Goal: Transaction & Acquisition: Purchase product/service

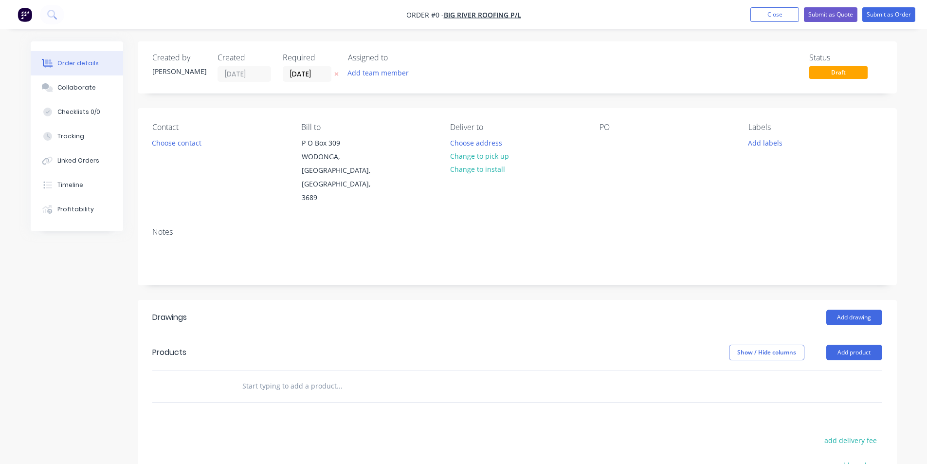
click at [26, 11] on img "button" at bounding box center [25, 14] width 15 height 15
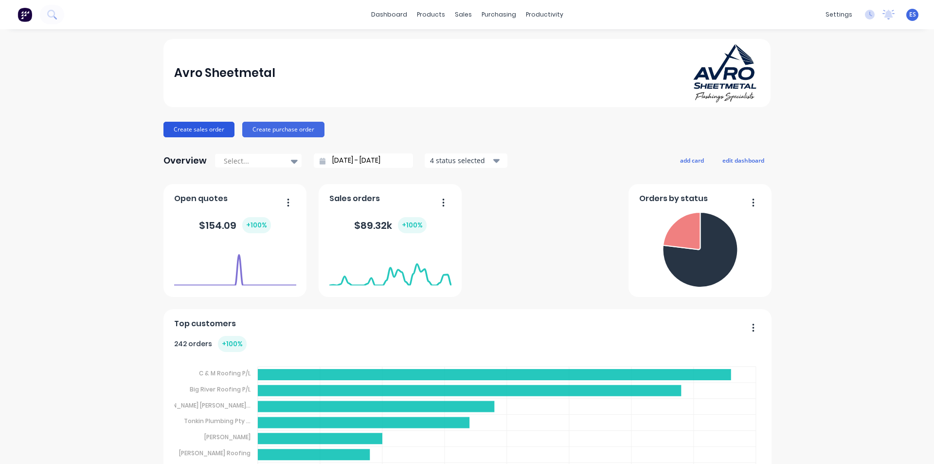
click at [216, 128] on button "Create sales order" at bounding box center [199, 130] width 71 height 16
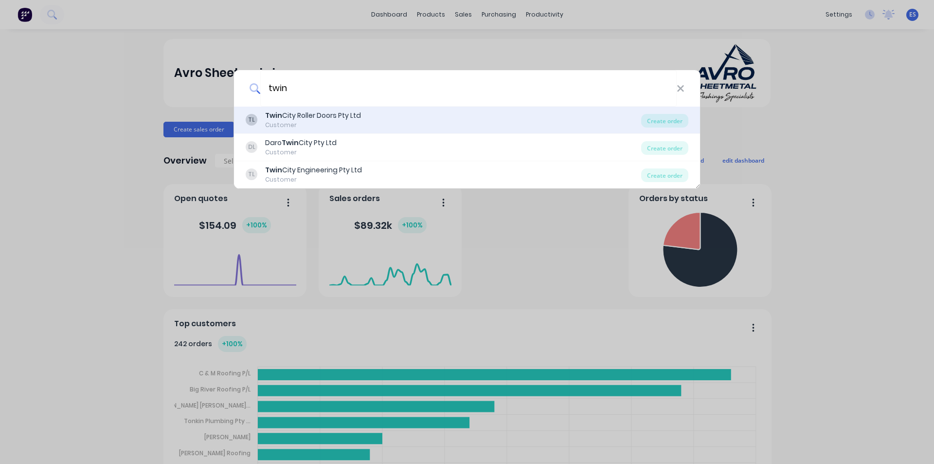
type input "twin"
click at [292, 123] on div "Customer" at bounding box center [313, 125] width 96 height 9
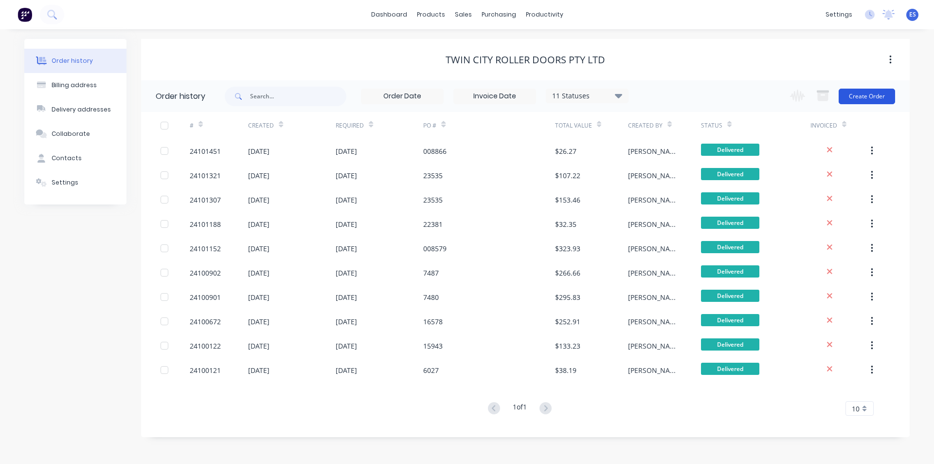
click at [858, 97] on button "Create Order" at bounding box center [867, 97] width 56 height 16
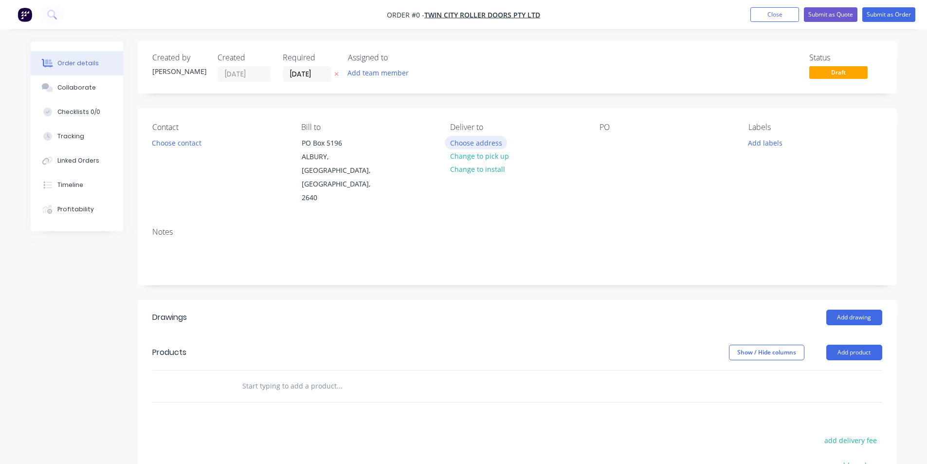
click at [493, 147] on button "Choose address" at bounding box center [476, 142] width 62 height 13
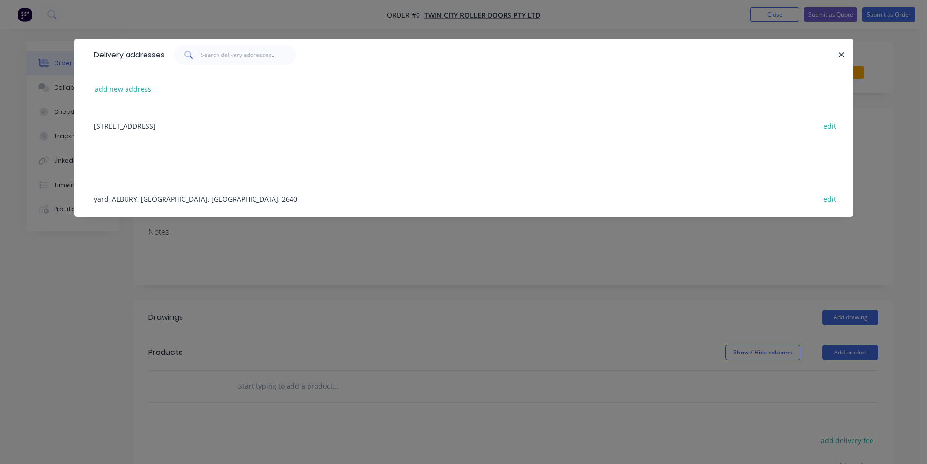
click at [204, 201] on div "yard, ALBURY, [GEOGRAPHIC_DATA], [GEOGRAPHIC_DATA], 2640 edit" at bounding box center [463, 198] width 749 height 36
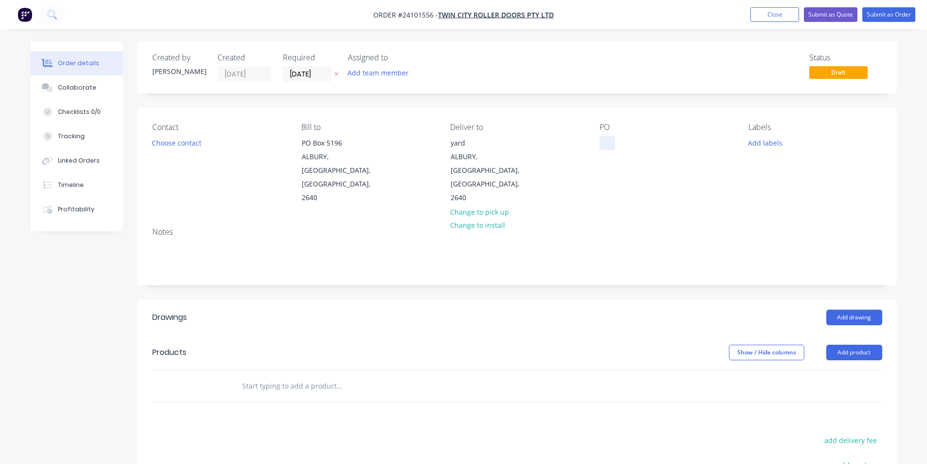
click at [605, 144] on div at bounding box center [608, 143] width 16 height 14
click at [610, 141] on div at bounding box center [608, 143] width 16 height 14
click at [860, 309] on button "Add drawing" at bounding box center [854, 317] width 56 height 16
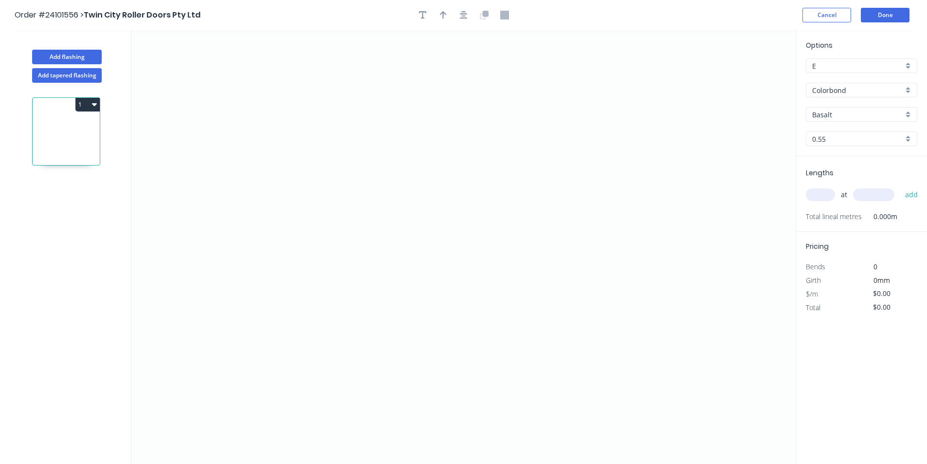
click at [827, 115] on input "Basalt" at bounding box center [857, 114] width 91 height 10
click at [833, 145] on div "Paperbark" at bounding box center [861, 150] width 110 height 17
type input "Paperbark"
click at [405, 115] on icon "0" at bounding box center [463, 247] width 664 height 434
click at [405, 237] on icon "0" at bounding box center [463, 247] width 664 height 434
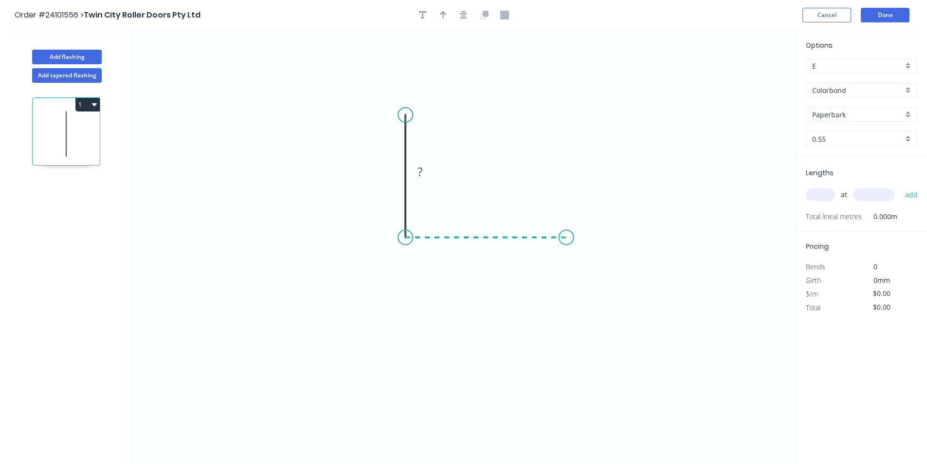
click at [566, 231] on icon "0 ?" at bounding box center [463, 247] width 664 height 434
click at [488, 247] on tspan "?" at bounding box center [485, 247] width 5 height 16
click at [393, 173] on tspan "?" at bounding box center [390, 172] width 5 height 16
click at [819, 192] on input "text" at bounding box center [820, 194] width 29 height 13
type input "$10.01"
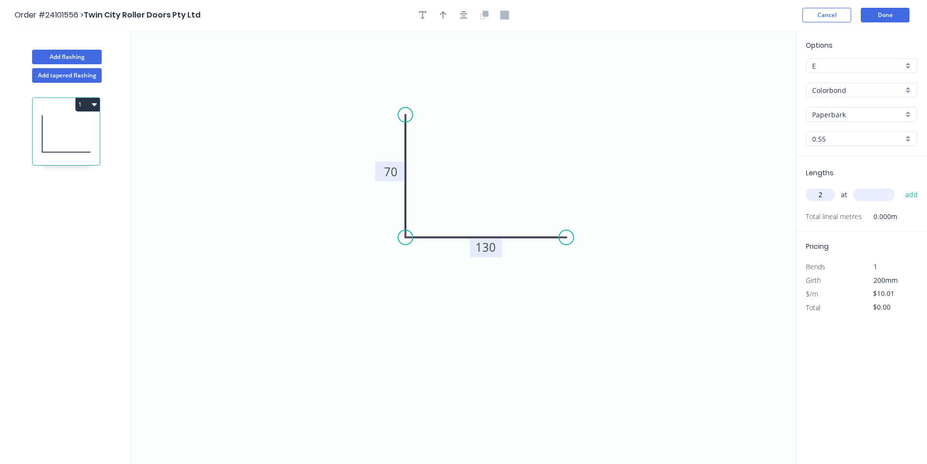
type input "2"
click at [891, 194] on input "text" at bounding box center [873, 194] width 41 height 13
type input "3700"
click at [900, 186] on button "add" at bounding box center [911, 194] width 23 height 17
type input "$74.07"
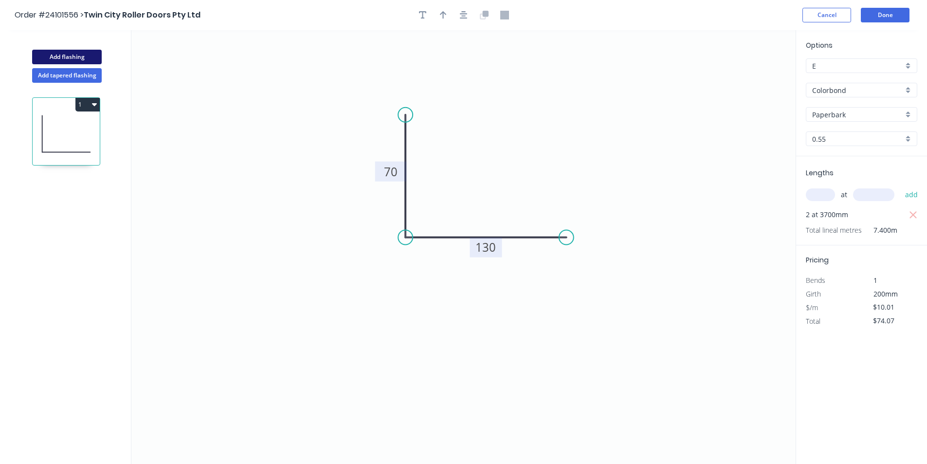
click at [58, 56] on button "Add flashing" at bounding box center [67, 57] width 70 height 15
type input "$0.00"
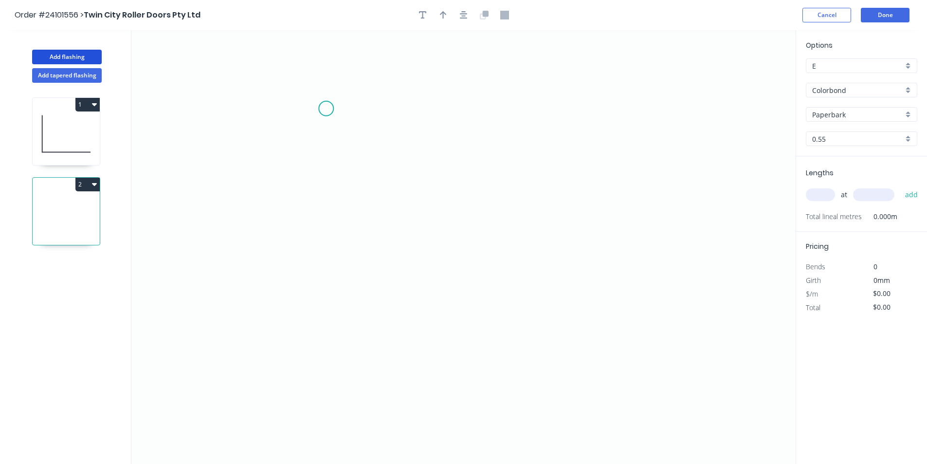
click at [326, 109] on icon "0" at bounding box center [463, 247] width 664 height 434
click at [325, 180] on icon "0" at bounding box center [463, 247] width 664 height 434
click at [466, 176] on icon "0 ?" at bounding box center [463, 247] width 664 height 434
click at [470, 264] on icon "0 ? ?" at bounding box center [463, 247] width 664 height 434
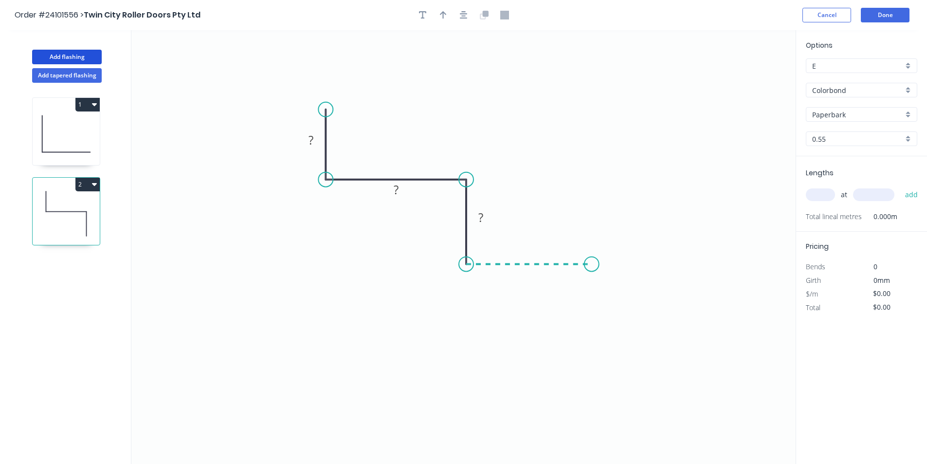
click at [592, 261] on icon "0 ? ? ?" at bounding box center [463, 247] width 664 height 434
click at [533, 282] on rect at bounding box center [529, 274] width 32 height 20
click at [532, 277] on rect at bounding box center [528, 275] width 19 height 14
click at [487, 215] on rect at bounding box center [480, 218] width 19 height 14
click at [411, 192] on rect at bounding box center [396, 190] width 32 height 20
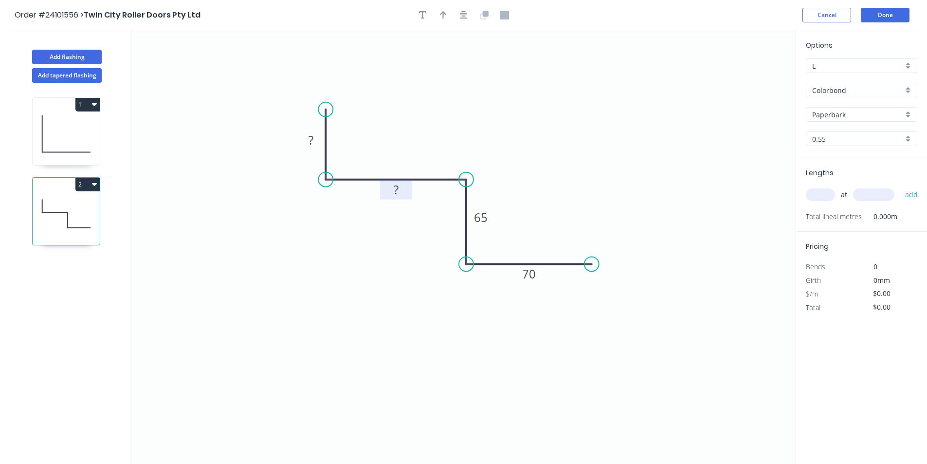
click at [406, 193] on rect at bounding box center [396, 190] width 32 height 20
click at [403, 191] on rect at bounding box center [395, 190] width 19 height 14
click at [312, 139] on tspan "?" at bounding box center [311, 140] width 5 height 16
click at [818, 200] on input "text" at bounding box center [820, 194] width 29 height 13
type input "$17.22"
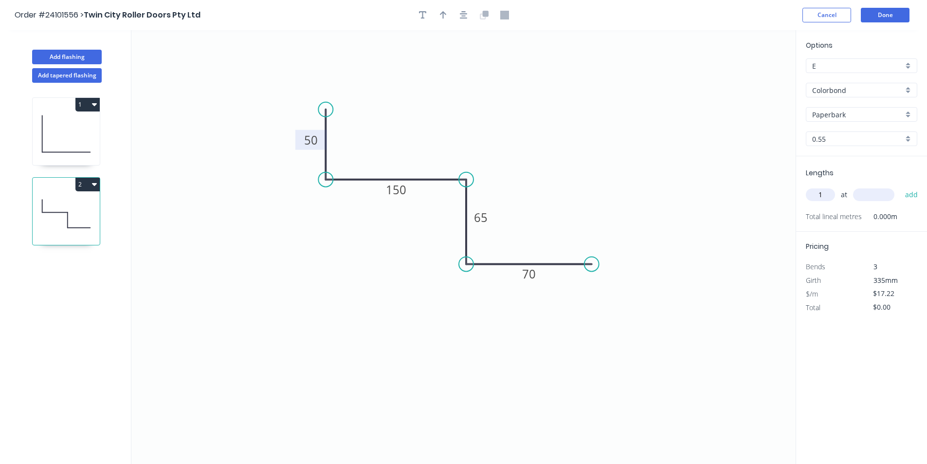
type input "1"
click at [874, 189] on input "text" at bounding box center [873, 194] width 41 height 13
type input "3200"
click at [900, 186] on button "add" at bounding box center [911, 194] width 23 height 17
click at [89, 189] on button "2" at bounding box center [87, 185] width 24 height 14
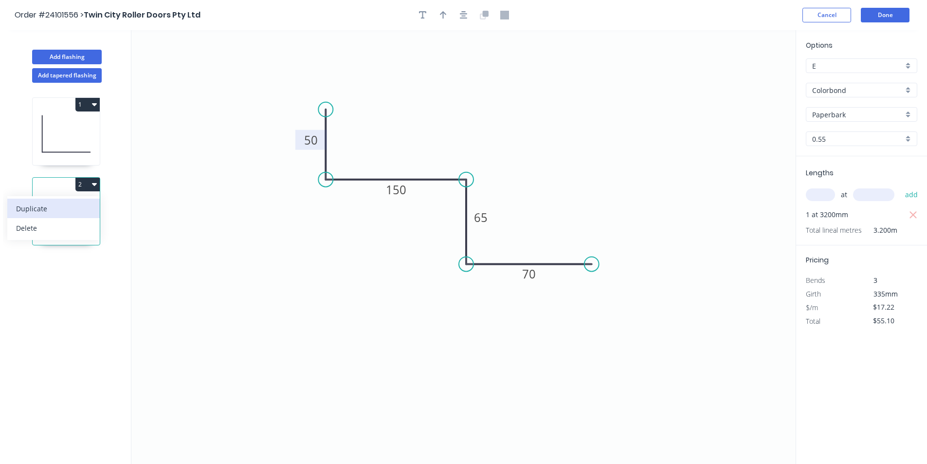
click at [87, 209] on div "Duplicate" at bounding box center [53, 208] width 75 height 14
type input "$0.00"
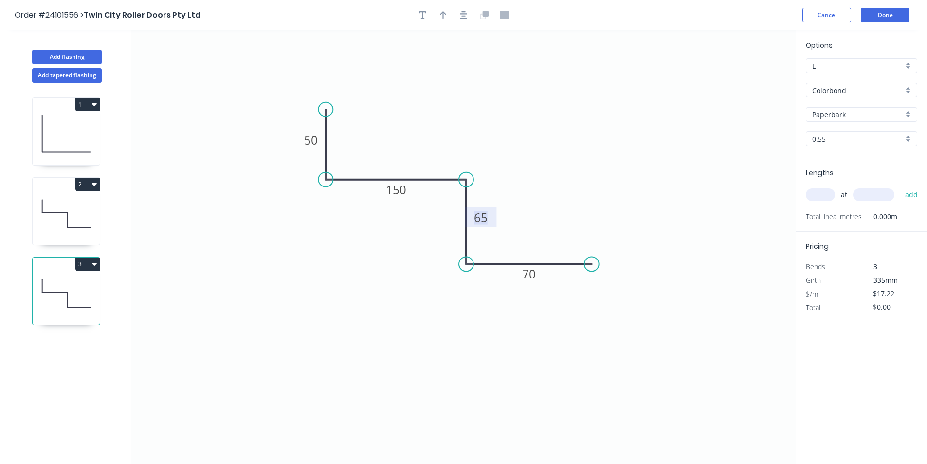
click at [489, 219] on rect at bounding box center [480, 218] width 19 height 14
click at [827, 197] on input "text" at bounding box center [820, 194] width 29 height 13
type input "2"
click at [863, 197] on input "text" at bounding box center [873, 194] width 41 height 13
type input "3200"
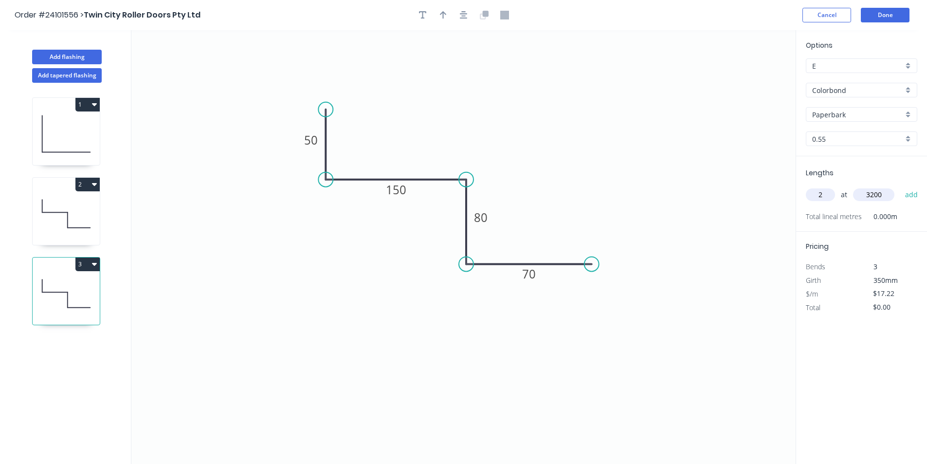
click at [900, 186] on button "add" at bounding box center [911, 194] width 23 height 17
click at [93, 265] on icon "button" at bounding box center [94, 264] width 5 height 3
click at [83, 283] on div "Duplicate" at bounding box center [53, 288] width 75 height 14
type input "$0.00"
click at [487, 220] on tspan "80" at bounding box center [481, 217] width 14 height 16
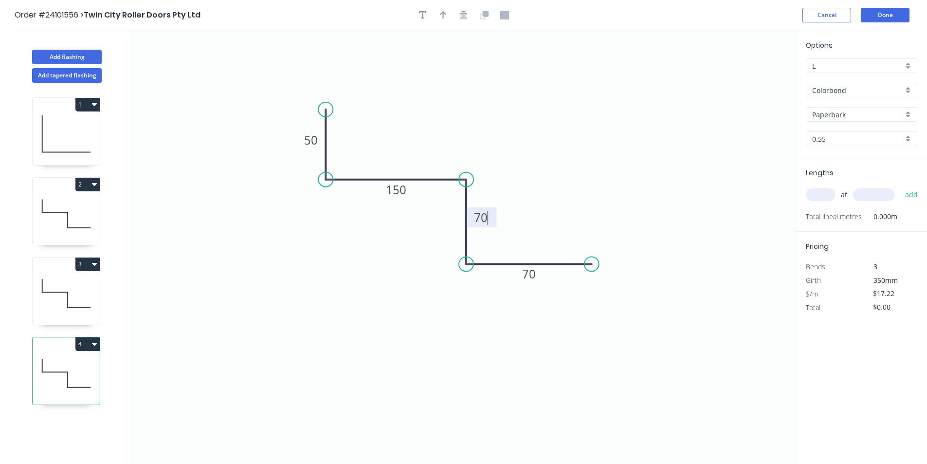
click at [824, 196] on input "text" at bounding box center [820, 194] width 29 height 13
type input "1"
click at [876, 200] on input "text" at bounding box center [873, 194] width 41 height 13
type input "3200"
click at [900, 186] on button "add" at bounding box center [911, 194] width 23 height 17
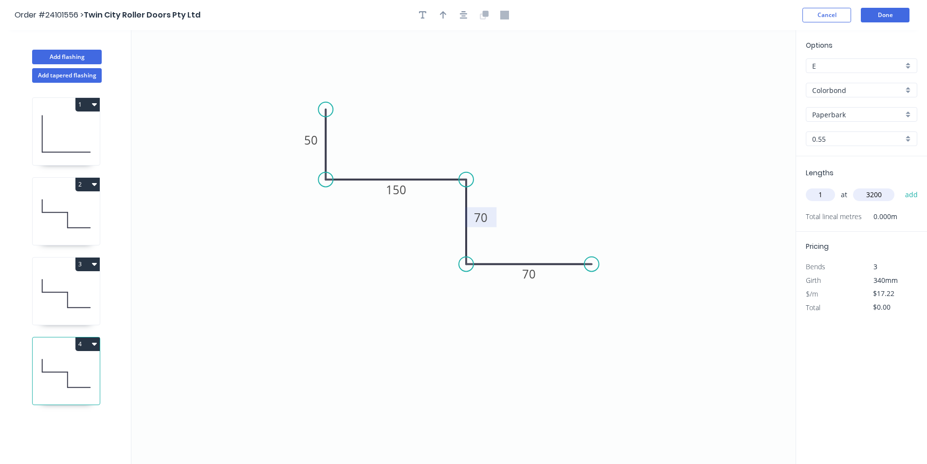
type input "$55.10"
click at [881, 17] on button "Done" at bounding box center [885, 15] width 49 height 15
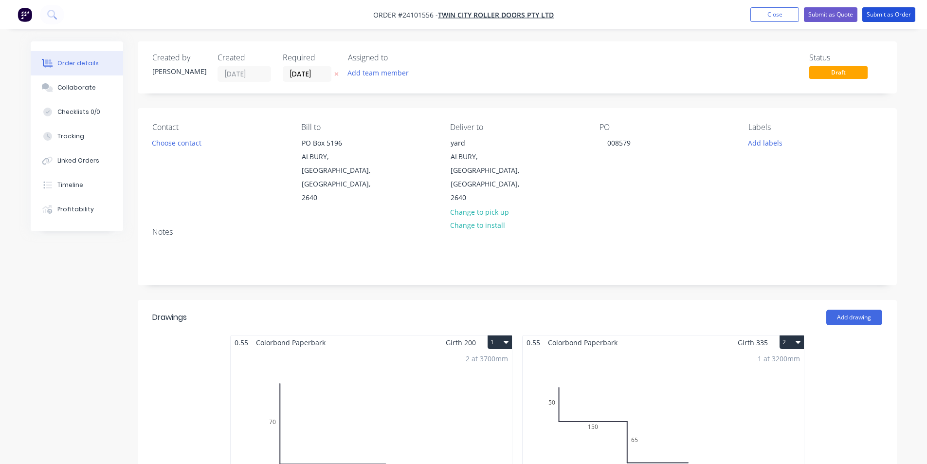
click at [881, 17] on button "Submit as Order" at bounding box center [888, 14] width 53 height 15
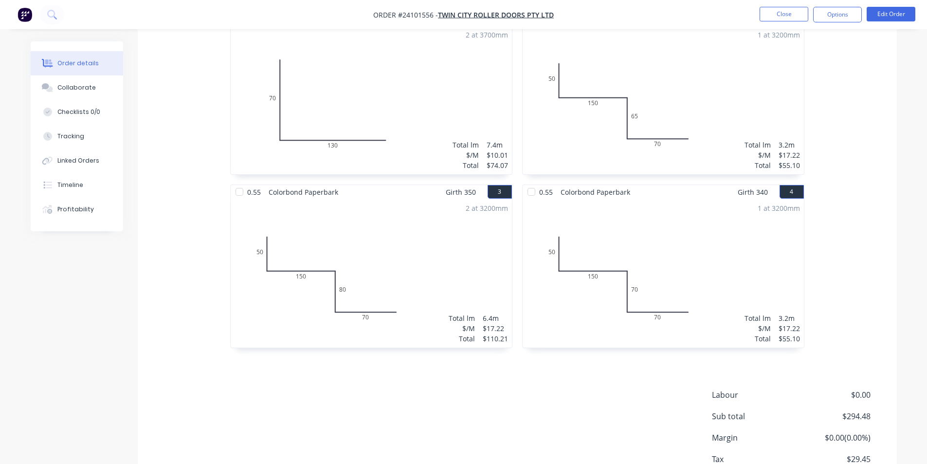
scroll to position [358, 0]
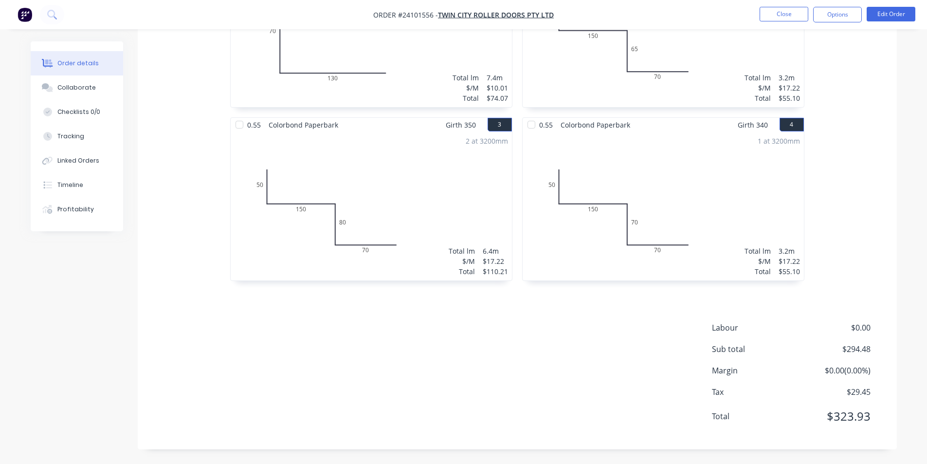
click at [31, 16] on img "button" at bounding box center [25, 14] width 15 height 15
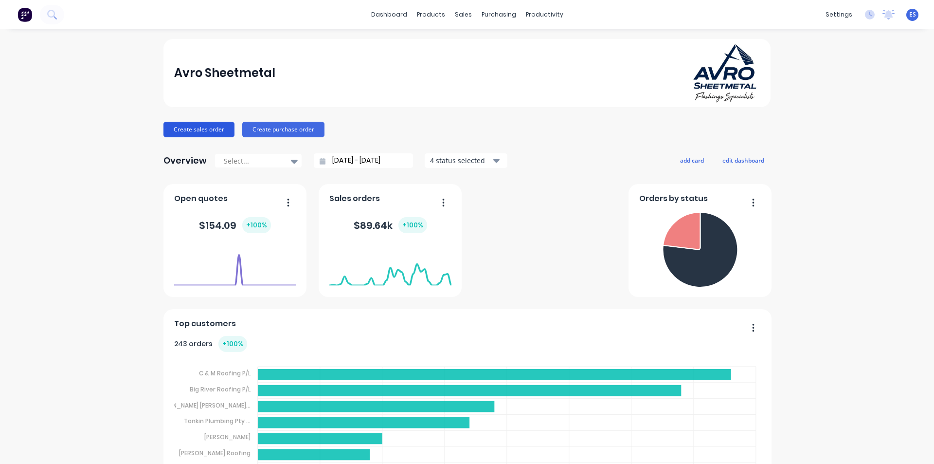
click at [196, 123] on button "Create sales order" at bounding box center [199, 130] width 71 height 16
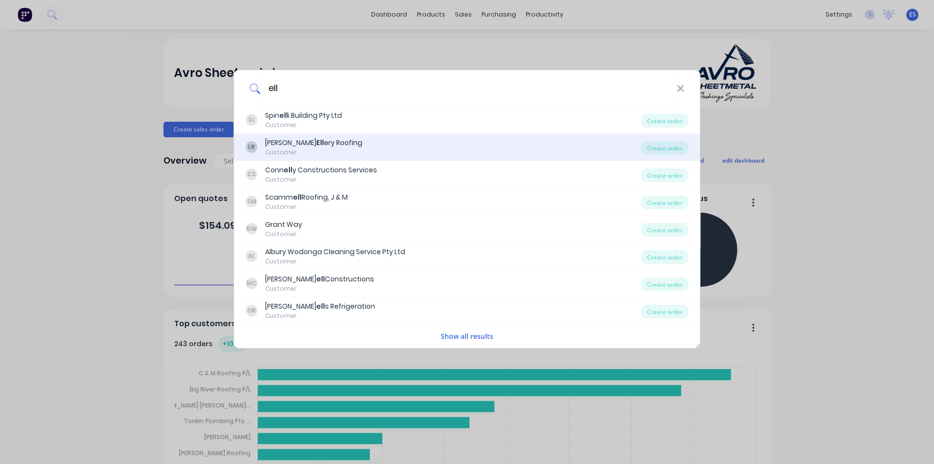
type input "ell"
click at [296, 146] on div "[PERSON_NAME] ery Roofing" at bounding box center [313, 143] width 97 height 10
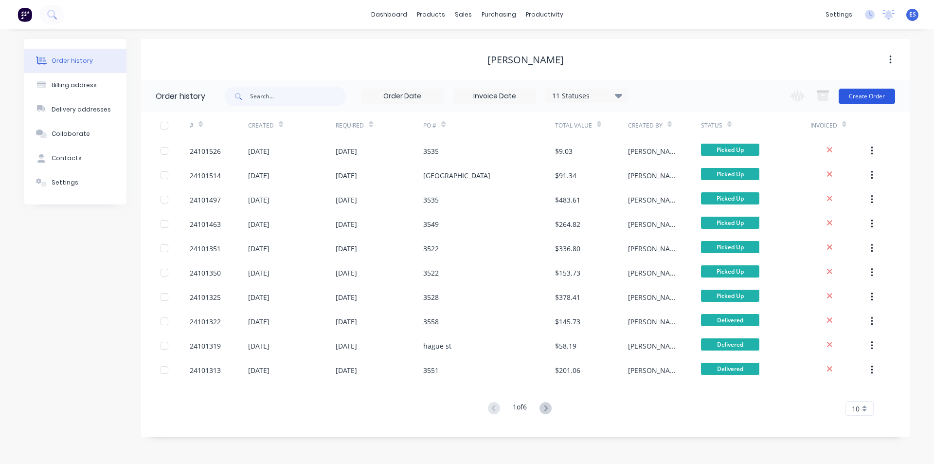
click at [864, 97] on button "Create Order" at bounding box center [867, 97] width 56 height 16
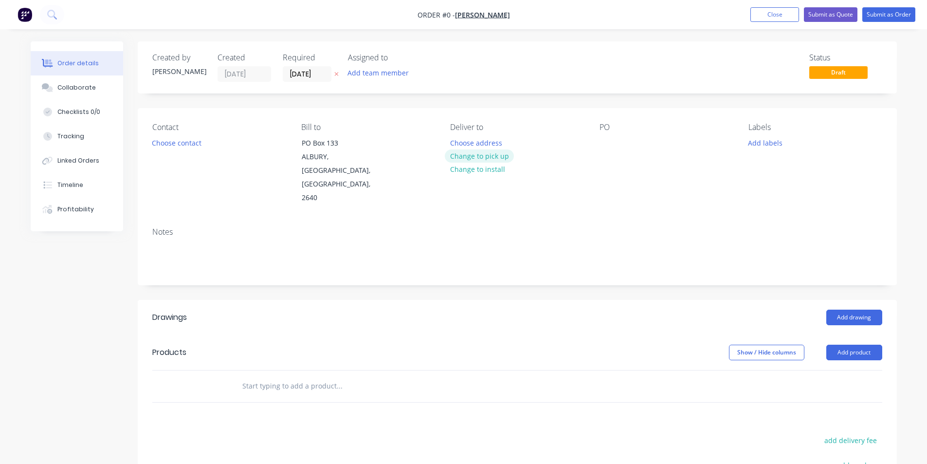
click at [487, 153] on button "Change to pick up" at bounding box center [479, 155] width 69 height 13
click at [606, 142] on div at bounding box center [608, 143] width 16 height 14
click at [862, 309] on button "Add drawing" at bounding box center [854, 317] width 56 height 16
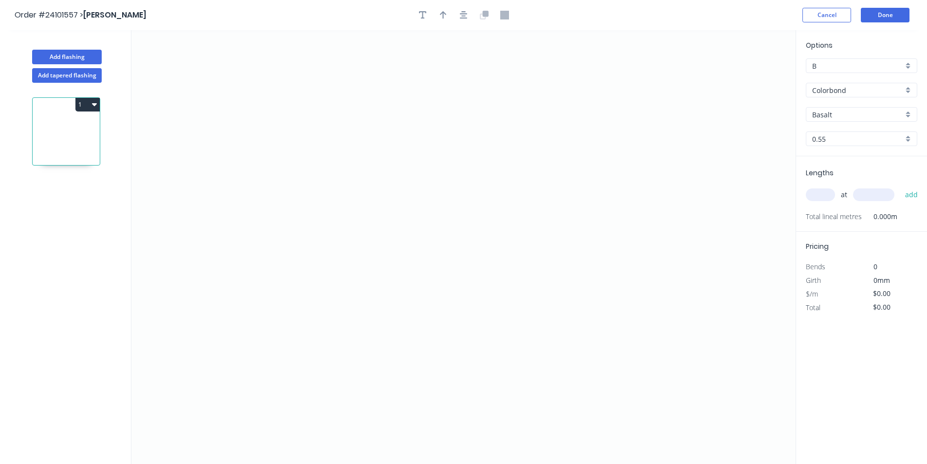
click at [838, 90] on input "Colorbond" at bounding box center [857, 90] width 91 height 10
click at [836, 140] on div "Galvanised" at bounding box center [861, 142] width 110 height 17
type input "Galvanised"
click at [399, 110] on icon "0" at bounding box center [463, 247] width 664 height 434
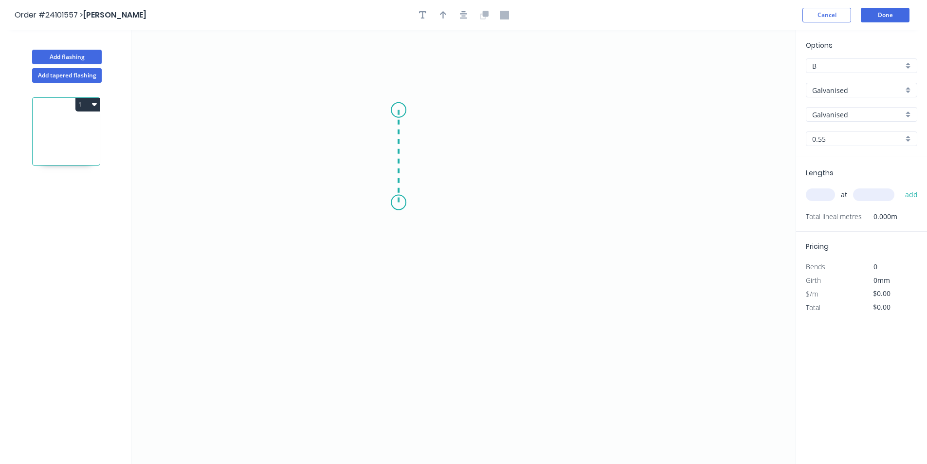
click at [399, 202] on icon "0" at bounding box center [463, 247] width 664 height 434
click at [495, 250] on icon "0 ?" at bounding box center [463, 247] width 664 height 434
click at [511, 274] on icon "0 ? ? ? º" at bounding box center [463, 247] width 664 height 434
click at [512, 252] on tspan "?" at bounding box center [514, 249] width 5 height 16
click at [443, 238] on rect at bounding box center [440, 235] width 19 height 14
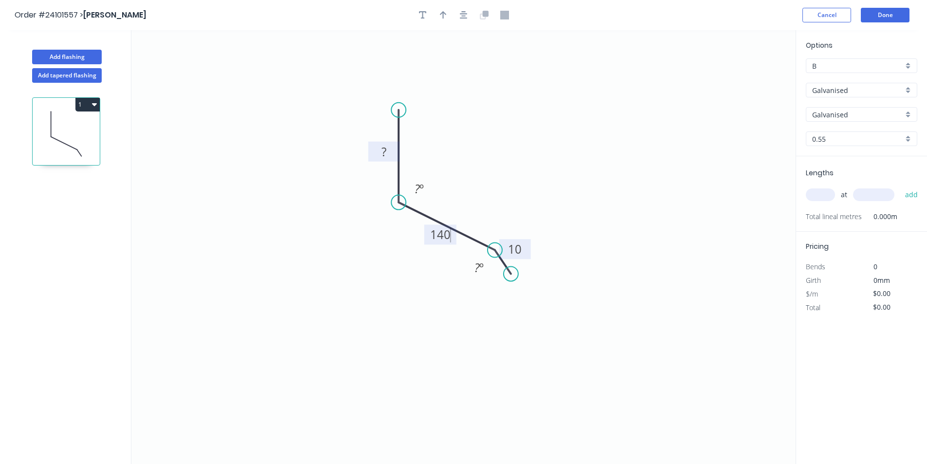
click at [389, 151] on rect at bounding box center [383, 152] width 19 height 14
type input "$23.93"
click at [423, 187] on tspan "º" at bounding box center [421, 189] width 4 height 16
click at [824, 195] on input "text" at bounding box center [820, 194] width 29 height 13
type input "1"
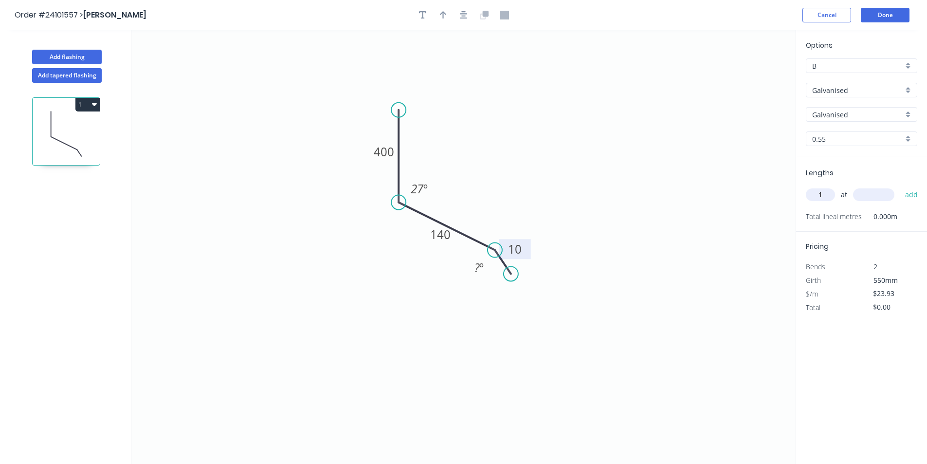
click at [868, 192] on input "text" at bounding box center [873, 194] width 41 height 13
type input "1700"
click at [900, 186] on button "add" at bounding box center [911, 194] width 23 height 17
type input "$40.68"
click at [895, 15] on button "Done" at bounding box center [885, 15] width 49 height 15
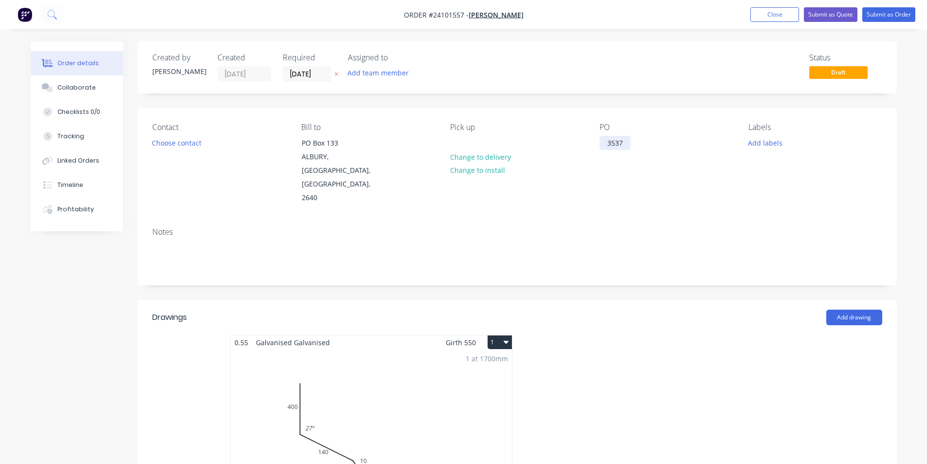
click at [628, 144] on div "3537" at bounding box center [615, 143] width 31 height 14
click at [793, 17] on button "Close" at bounding box center [774, 14] width 49 height 15
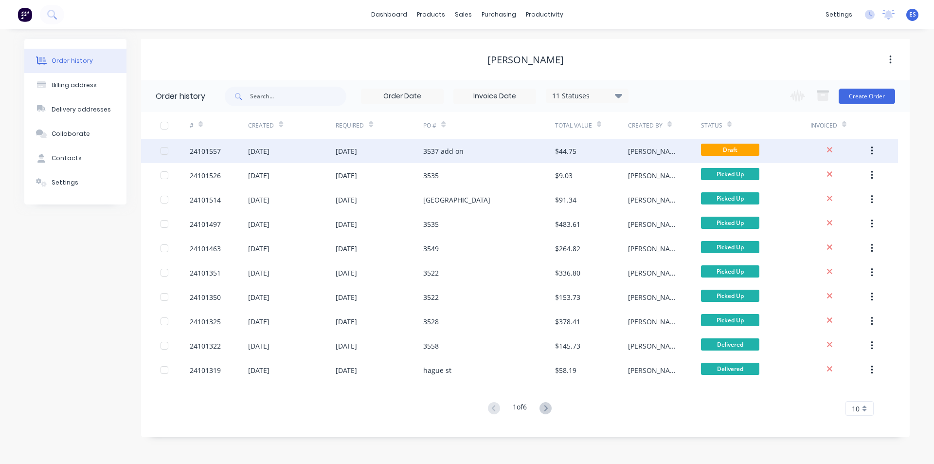
click at [518, 150] on div "3537 add on" at bounding box center [488, 151] width 131 height 24
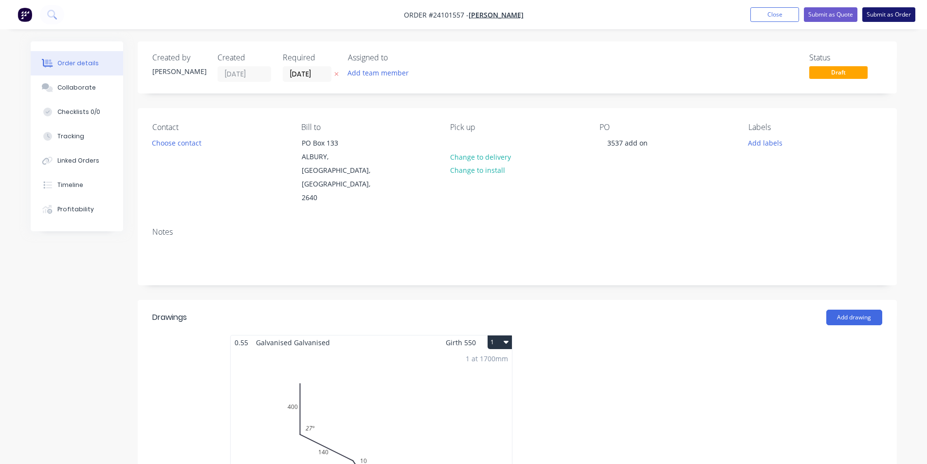
click at [893, 15] on button "Submit as Order" at bounding box center [888, 14] width 53 height 15
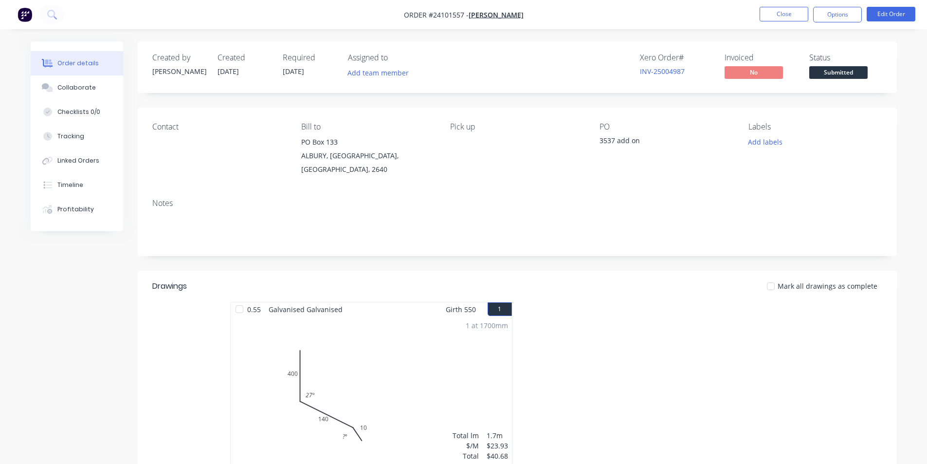
click at [21, 16] on img "button" at bounding box center [25, 14] width 15 height 15
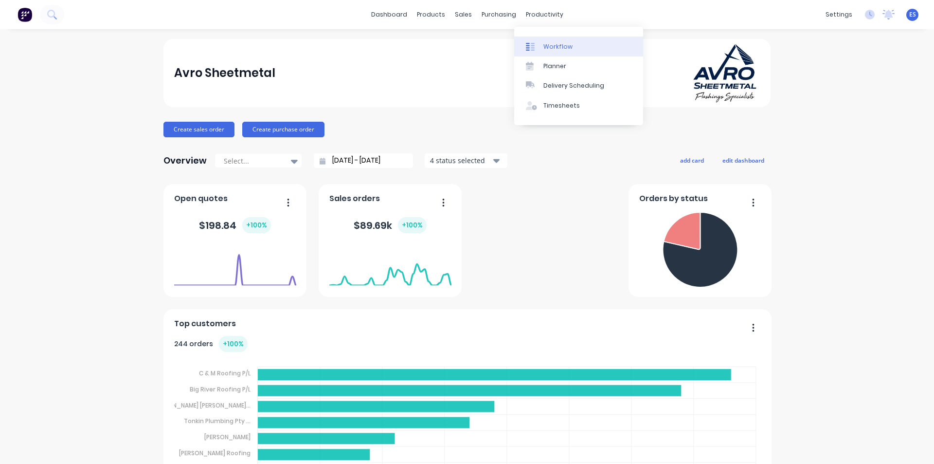
click at [547, 41] on link "Workflow" at bounding box center [578, 45] width 129 height 19
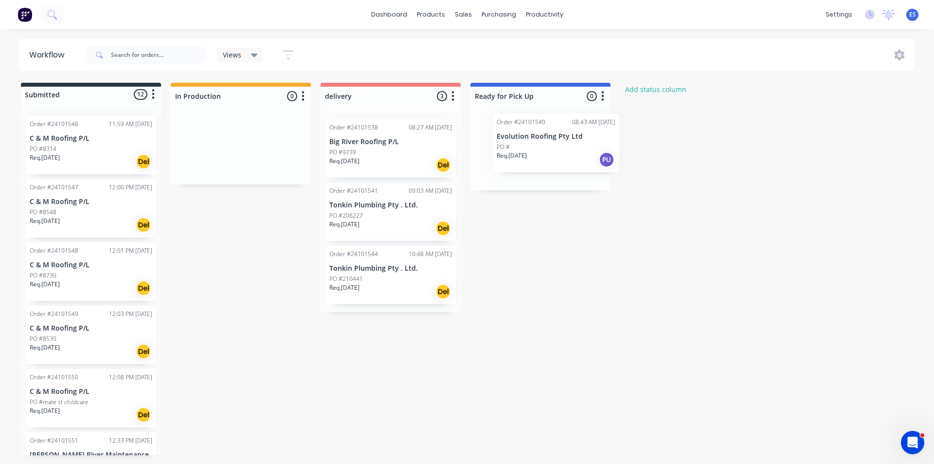
drag, startPoint x: 90, startPoint y: 157, endPoint x: 560, endPoint y: 156, distance: 470.1
click at [560, 156] on div "Submitted 12 Status colour #273444 hex #273444 Save Cancel Summaries Total orde…" at bounding box center [451, 269] width 917 height 372
click at [573, 252] on div "Mark as Picked Up" at bounding box center [593, 252] width 98 height 20
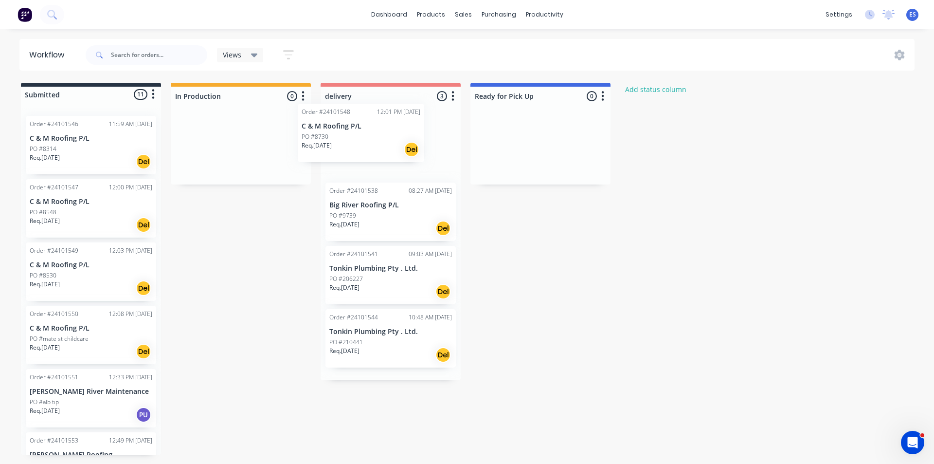
drag, startPoint x: 113, startPoint y: 281, endPoint x: 363, endPoint y: 147, distance: 283.7
click at [363, 147] on div "Submitted 11 Status colour #273444 hex #273444 Save Cancel Summaries Total orde…" at bounding box center [451, 269] width 917 height 372
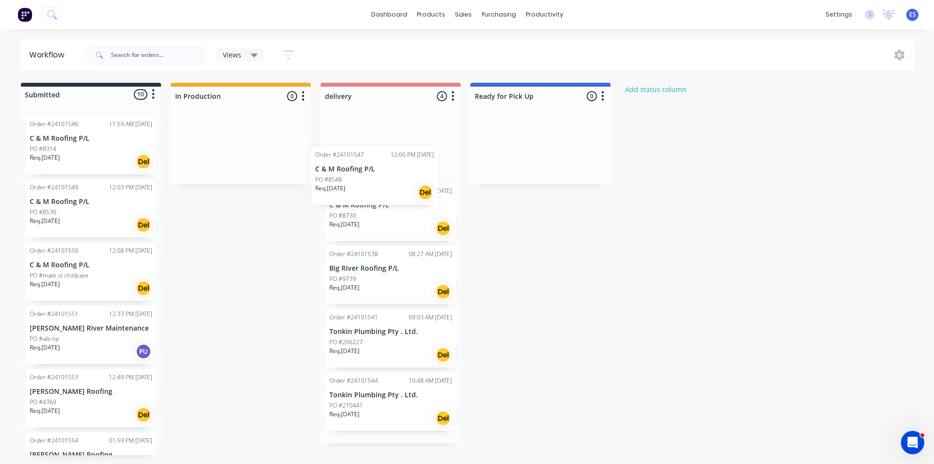
drag, startPoint x: 91, startPoint y: 222, endPoint x: 384, endPoint y: 192, distance: 295.0
click at [384, 192] on div "Submitted 10 Status colour #273444 hex #273444 Save Cancel Summaries Total orde…" at bounding box center [451, 269] width 917 height 372
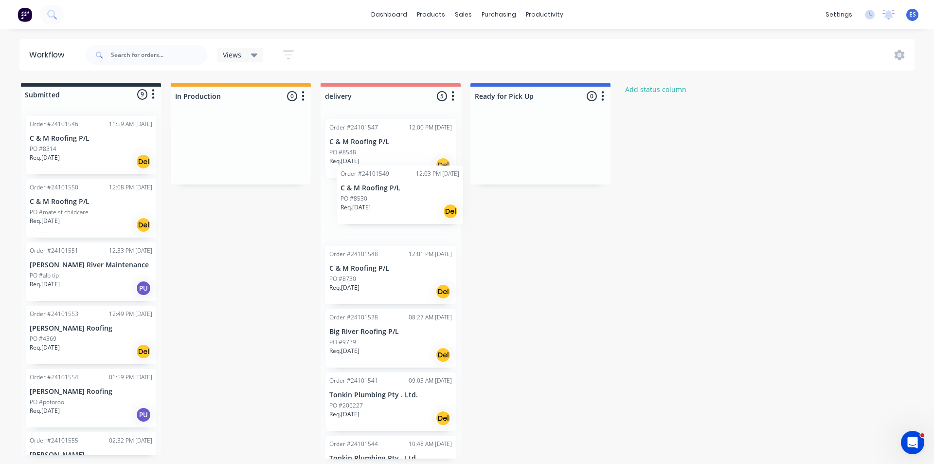
drag, startPoint x: 86, startPoint y: 223, endPoint x: 418, endPoint y: 206, distance: 332.8
click at [418, 206] on div "Submitted 9 Status colour #273444 hex #273444 Save Cancel Summaries Total order…" at bounding box center [451, 271] width 917 height 376
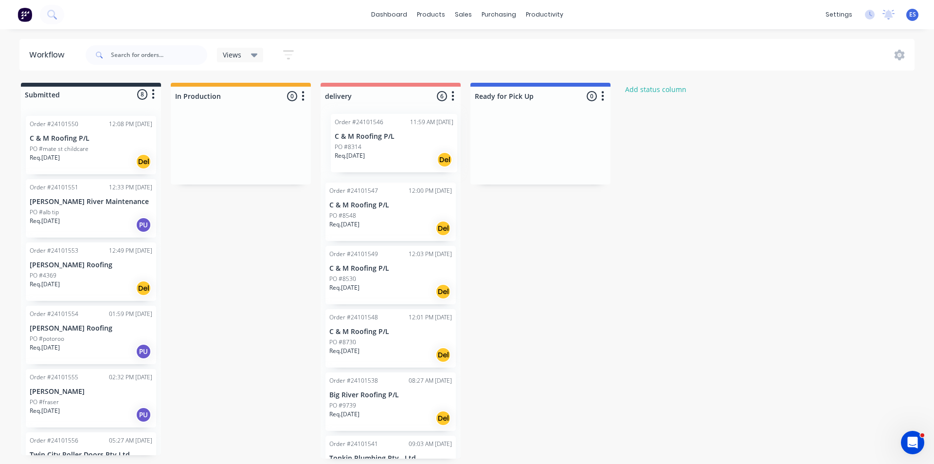
drag, startPoint x: 86, startPoint y: 159, endPoint x: 409, endPoint y: 157, distance: 323.1
click at [409, 157] on div "Submitted 8 Status colour #273444 hex #273444 Save Cancel Summaries Total order…" at bounding box center [451, 271] width 917 height 376
click at [115, 227] on div "Mark as Delivered" at bounding box center [143, 225] width 98 height 20
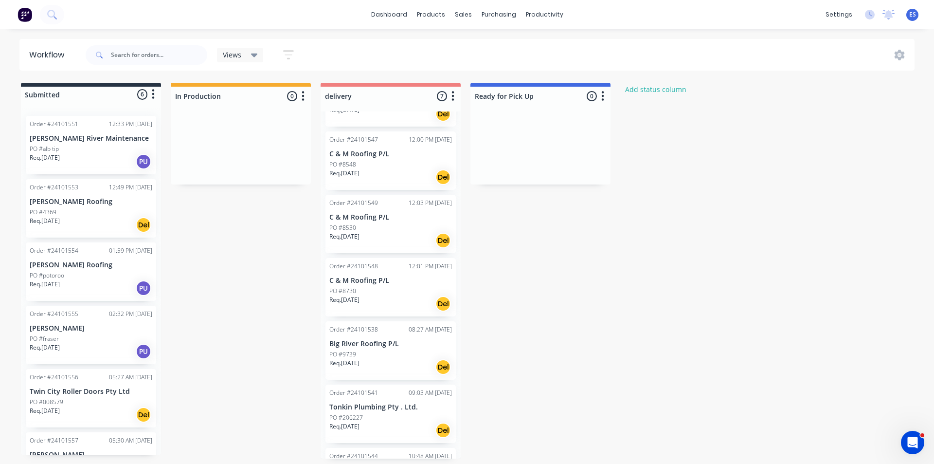
scroll to position [107, 0]
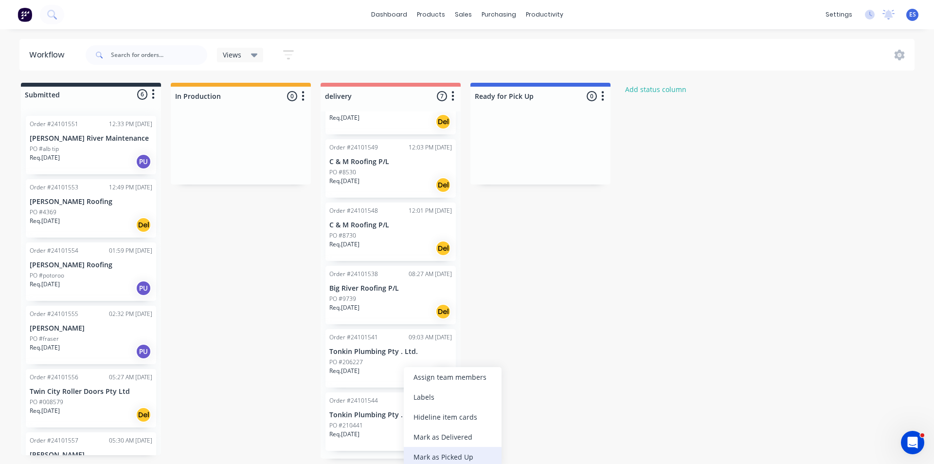
click at [450, 454] on div "Mark as Picked Up" at bounding box center [453, 457] width 98 height 20
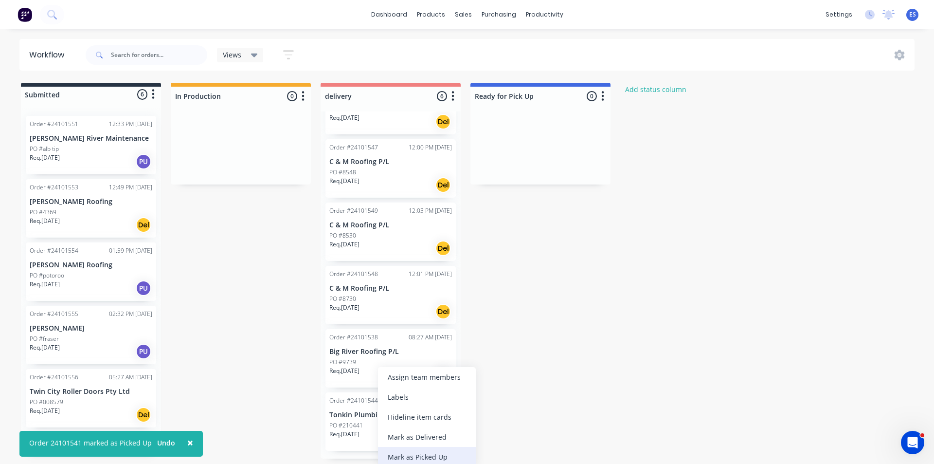
click at [423, 457] on div "Mark as Picked Up" at bounding box center [427, 457] width 98 height 20
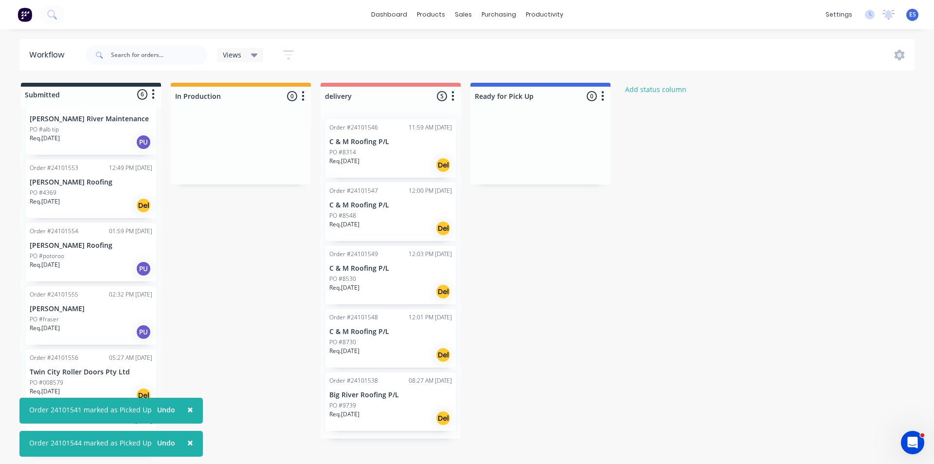
scroll to position [0, 0]
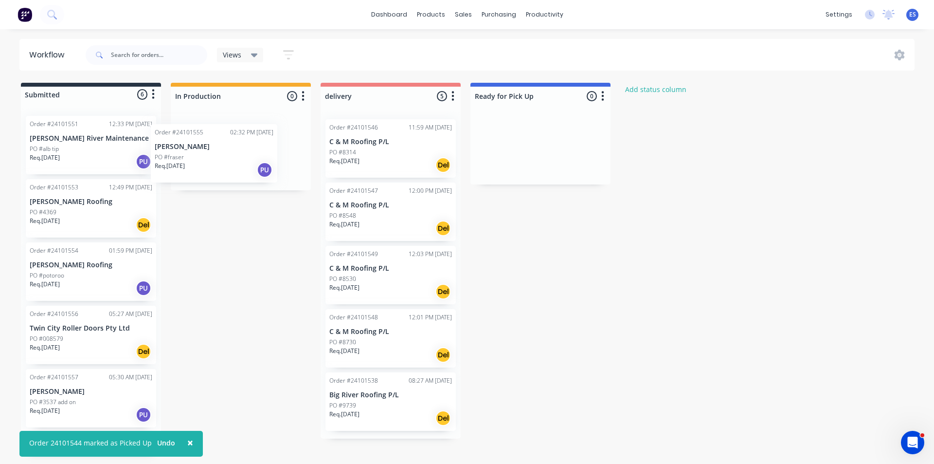
drag, startPoint x: 87, startPoint y: 338, endPoint x: 219, endPoint y: 151, distance: 229.1
click at [219, 151] on div "Submitted 6 Status colour #273444 hex #273444 Save Cancel Summaries Total order…" at bounding box center [451, 269] width 917 height 372
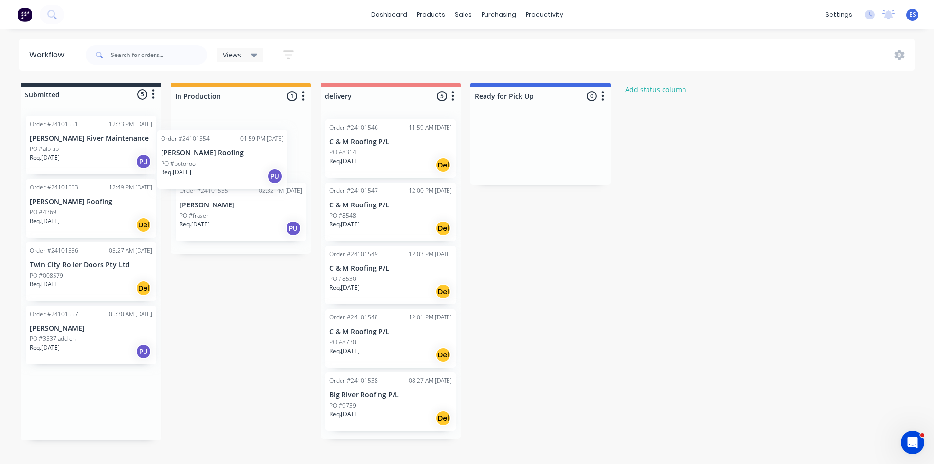
drag, startPoint x: 89, startPoint y: 286, endPoint x: 225, endPoint y: 169, distance: 179.8
click at [225, 169] on div "Submitted 5 Status colour #273444 hex #273444 Save Cancel Summaries Total order…" at bounding box center [451, 261] width 917 height 357
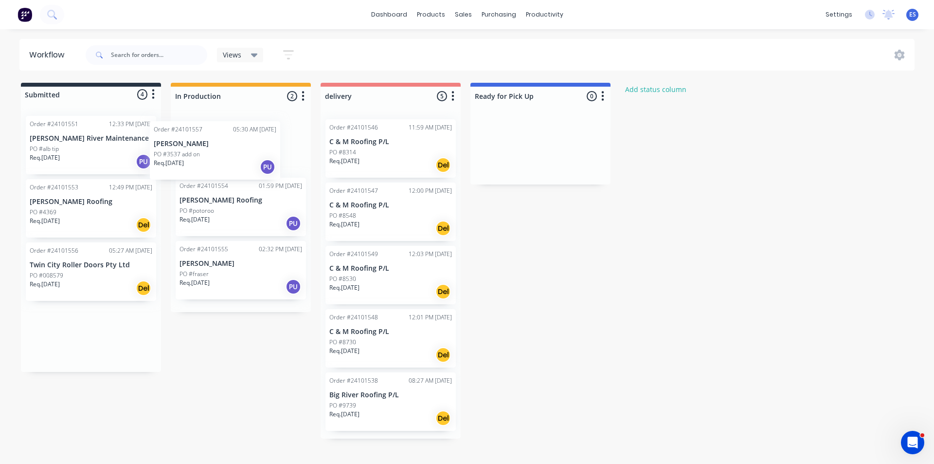
drag, startPoint x: 75, startPoint y: 344, endPoint x: 202, endPoint y: 155, distance: 227.3
click at [202, 155] on div "Submitted 4 Status colour #273444 hex #273444 Save Cancel Summaries Total order…" at bounding box center [451, 261] width 917 height 356
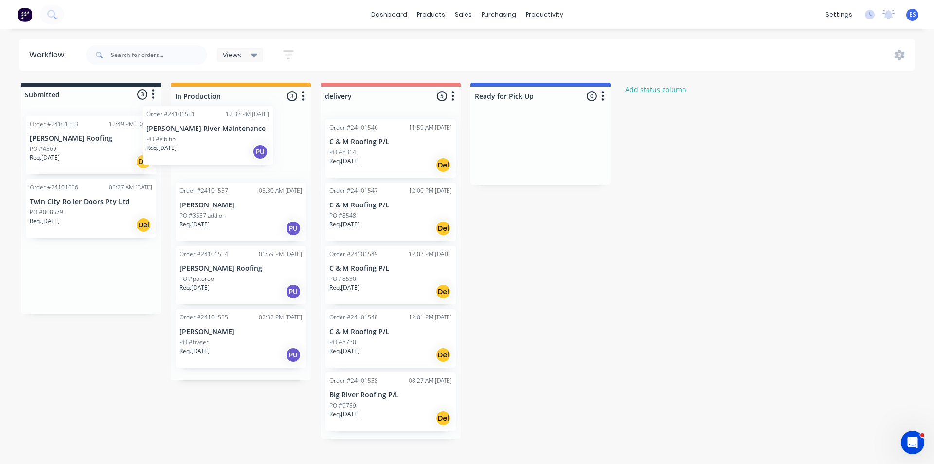
drag, startPoint x: 66, startPoint y: 161, endPoint x: 182, endPoint y: 154, distance: 116.5
click at [187, 150] on div "Submitted 3 Status colour #273444 hex #273444 Save Cancel Summaries Total order…" at bounding box center [451, 261] width 917 height 356
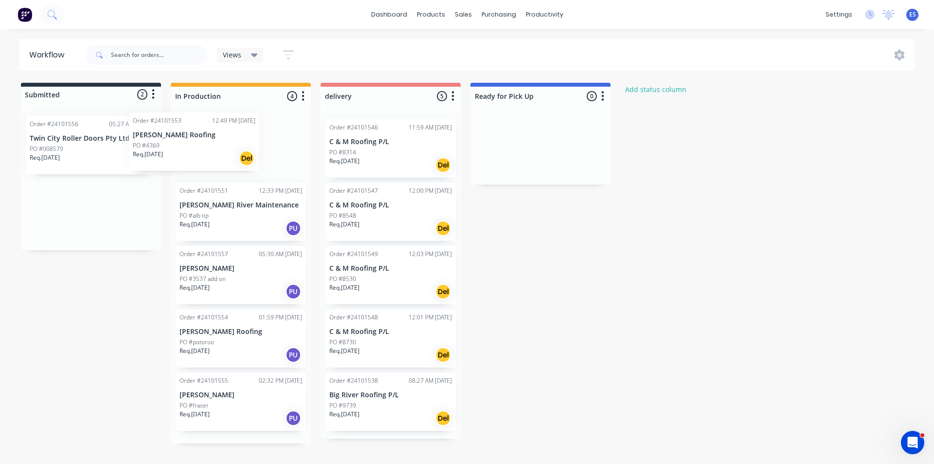
drag, startPoint x: 87, startPoint y: 159, endPoint x: 193, endPoint y: 154, distance: 106.2
click at [193, 154] on div "Submitted 2 Status colour #273444 hex #273444 Save Cancel Summaries Total order…" at bounding box center [451, 263] width 917 height 361
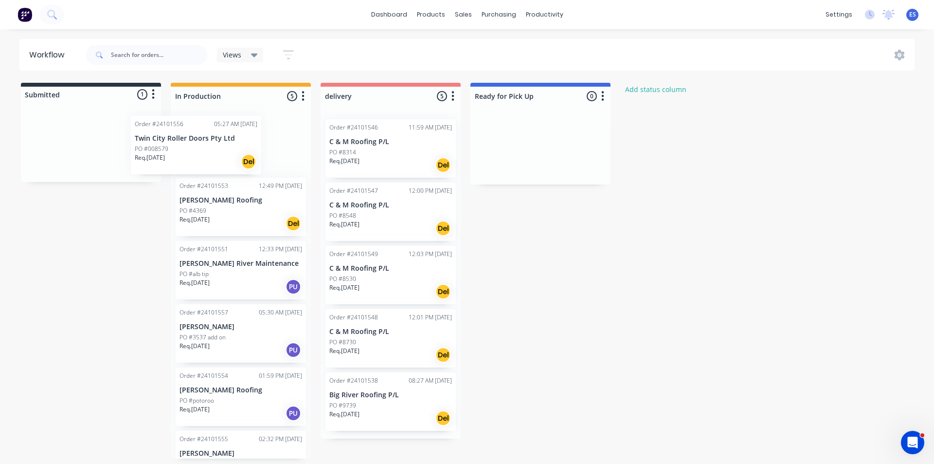
drag, startPoint x: 69, startPoint y: 157, endPoint x: 183, endPoint y: 157, distance: 114.4
click at [183, 157] on div "Submitted 1 Status colour #273444 hex #273444 Save Cancel Summaries Total order…" at bounding box center [451, 271] width 917 height 376
